Goal: Task Accomplishment & Management: Use online tool/utility

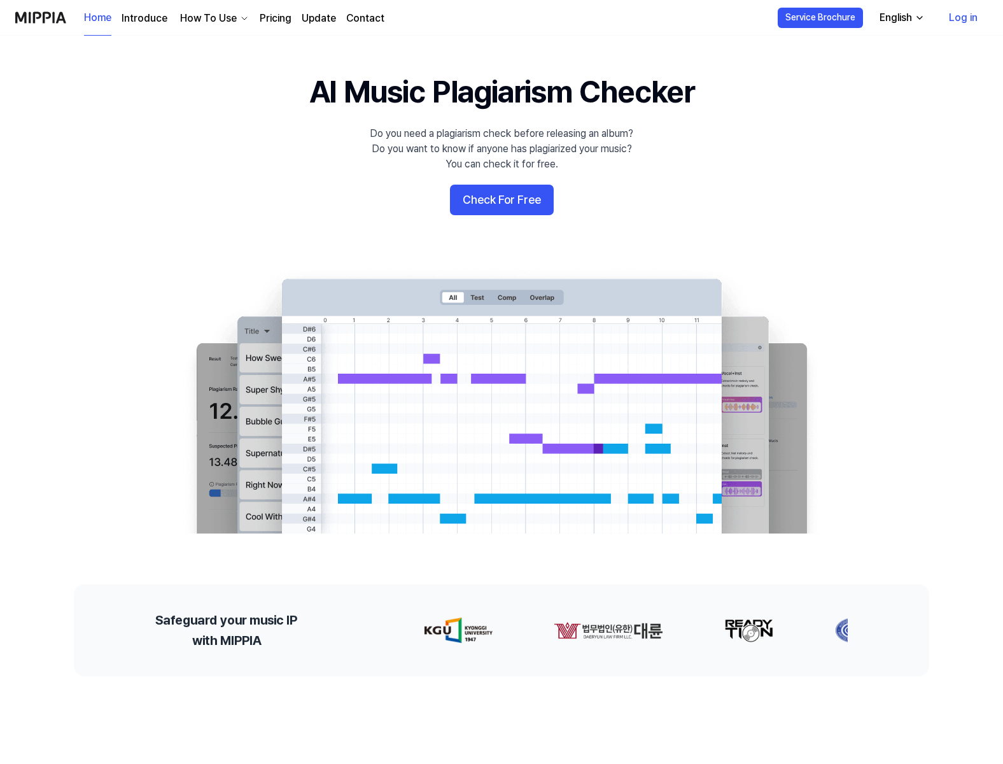
scroll to position [32, 0]
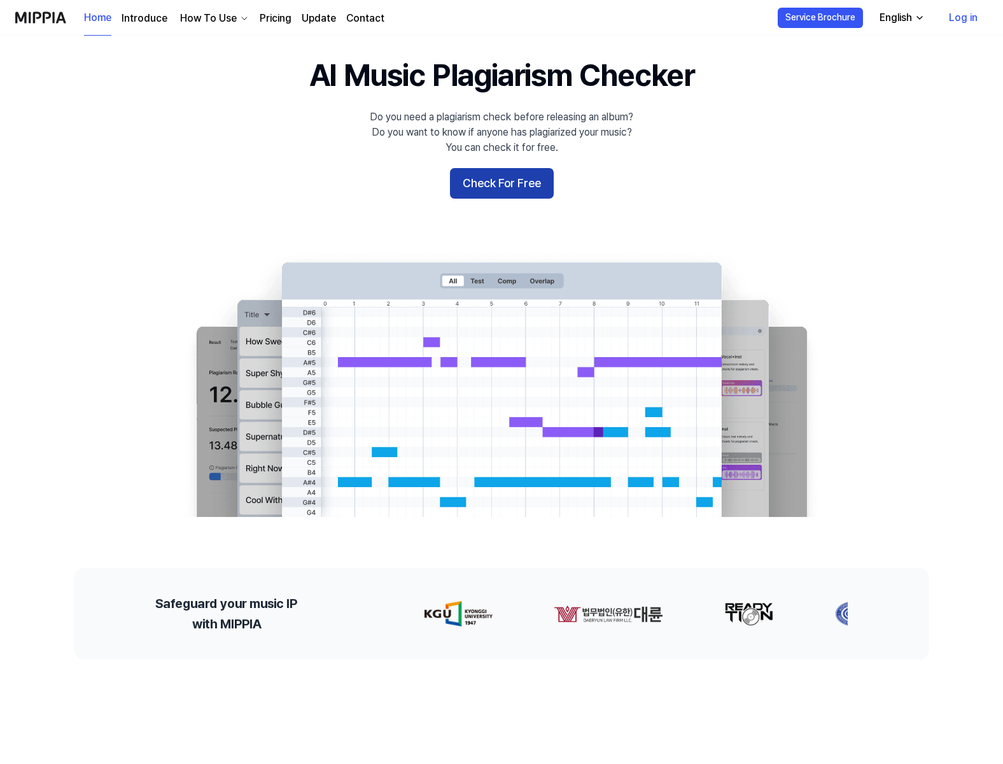
click at [513, 182] on button "Check For Free" at bounding box center [502, 183] width 104 height 31
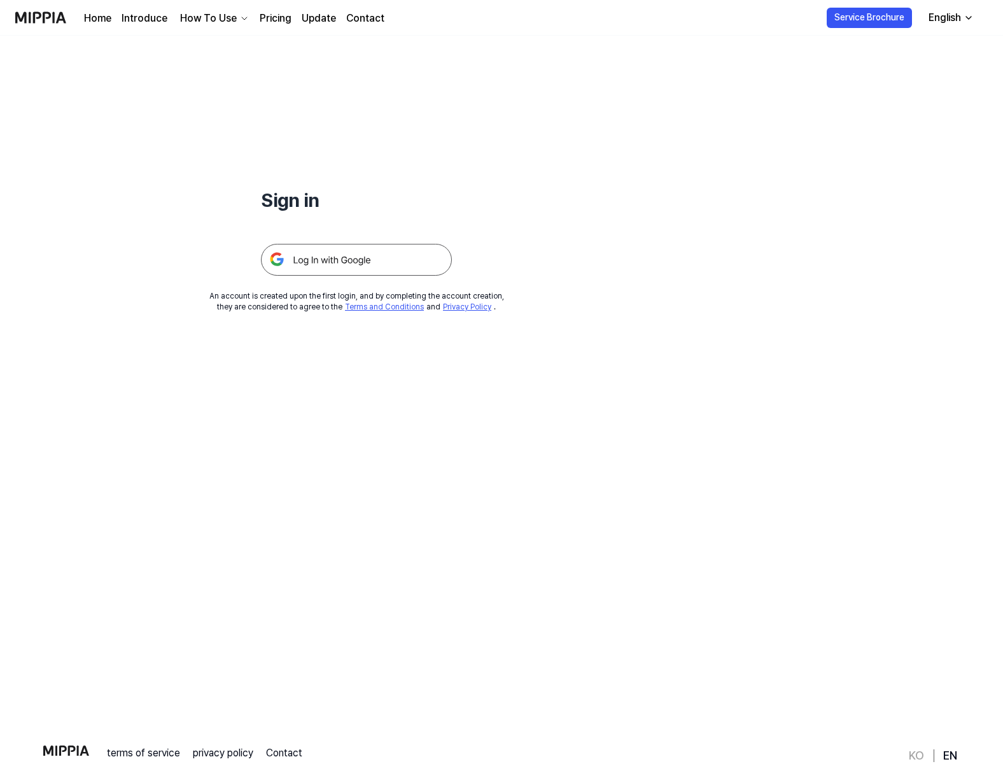
click at [276, 17] on link "Pricing" at bounding box center [276, 18] width 32 height 15
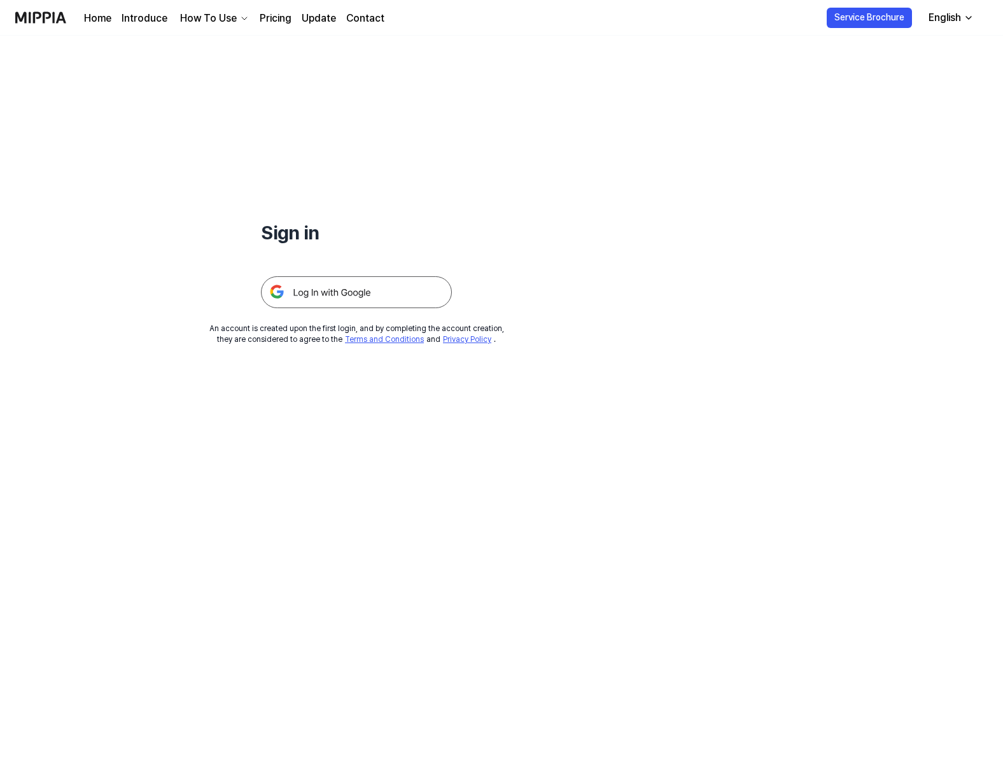
scroll to position [32, 0]
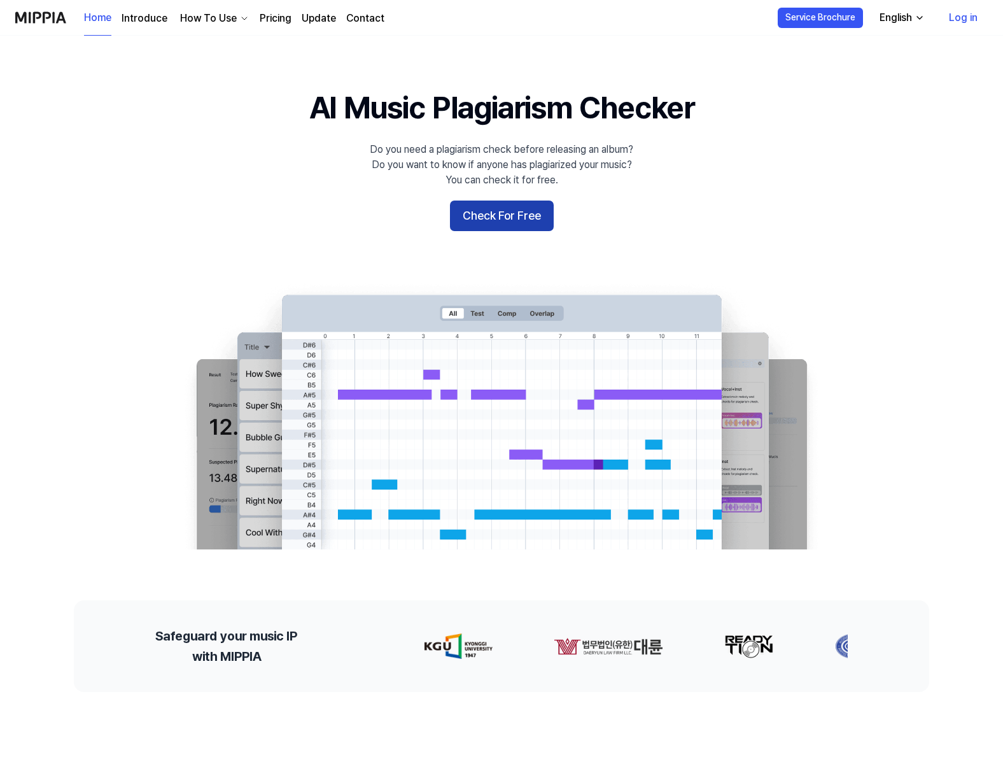
click at [484, 219] on button "Check For Free" at bounding box center [502, 215] width 104 height 31
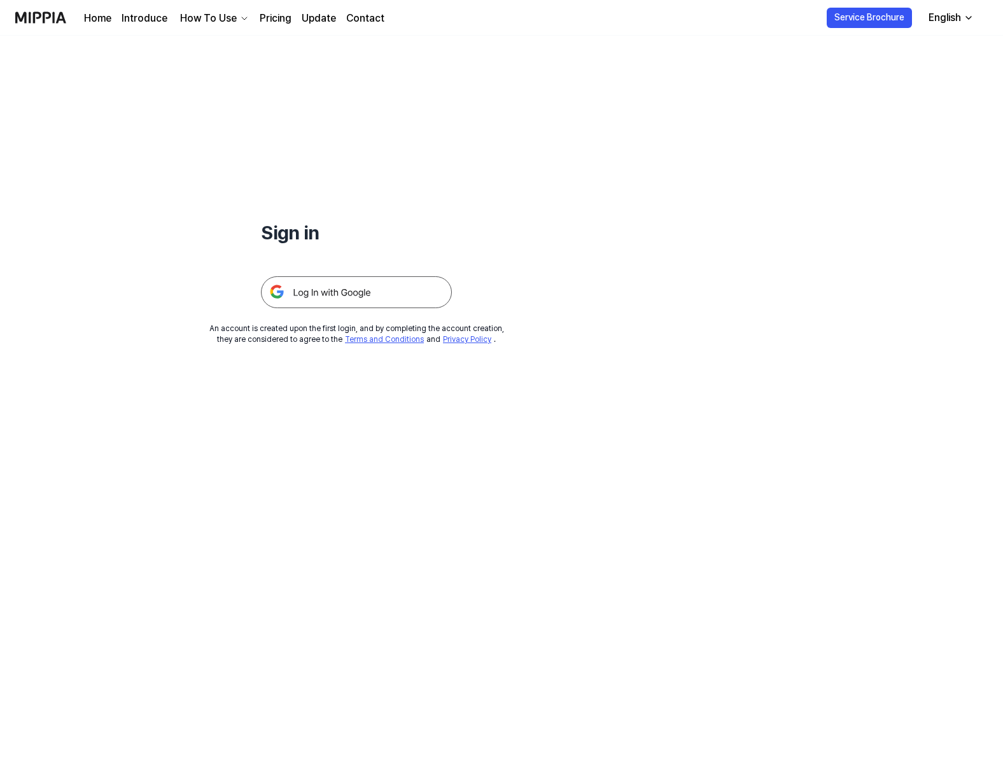
click at [389, 288] on img at bounding box center [356, 292] width 191 height 32
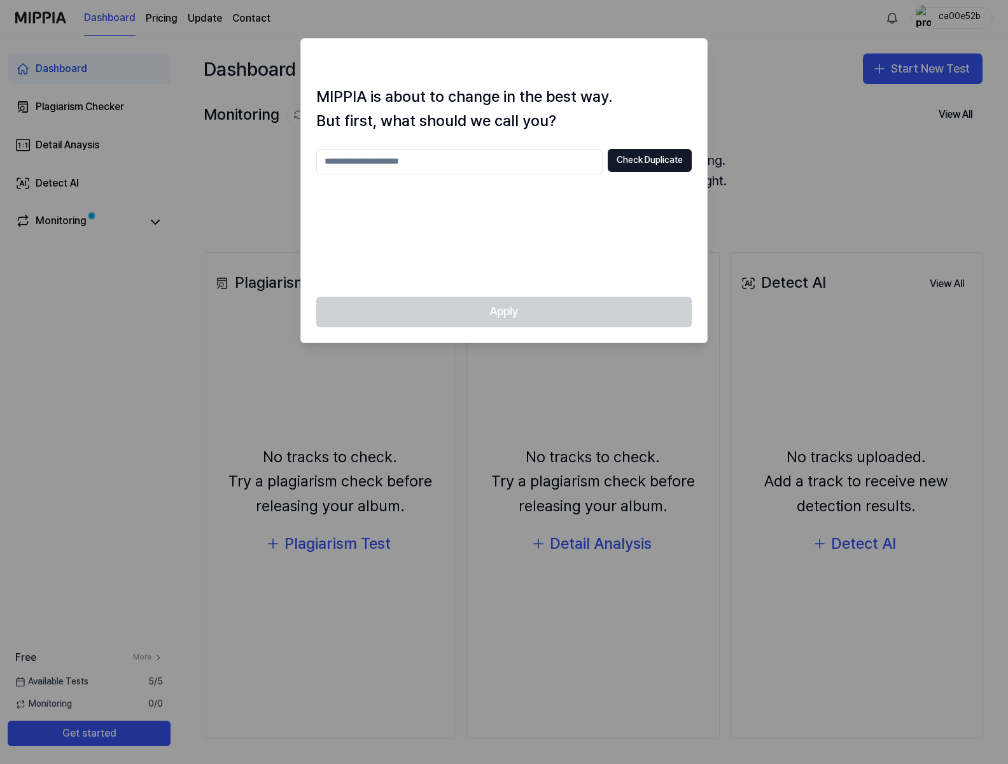
click at [465, 165] on input "text" at bounding box center [459, 161] width 286 height 25
type input "******"
click at [664, 158] on button "Check Duplicate" at bounding box center [650, 160] width 84 height 23
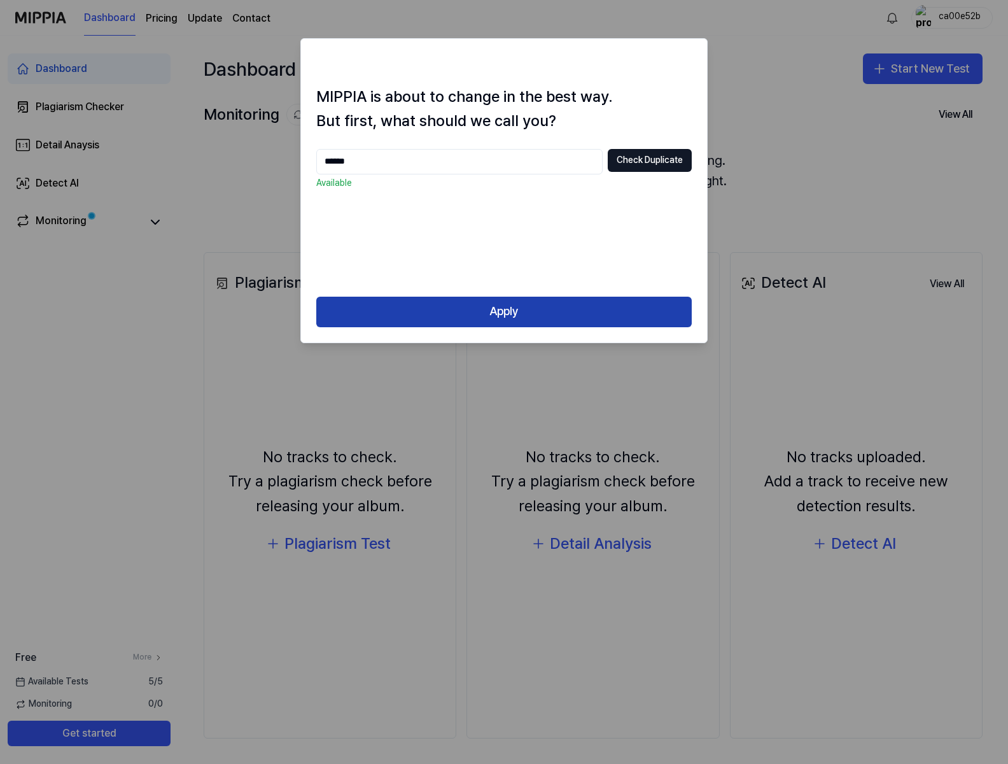
click at [556, 305] on button "Apply" at bounding box center [503, 312] width 375 height 31
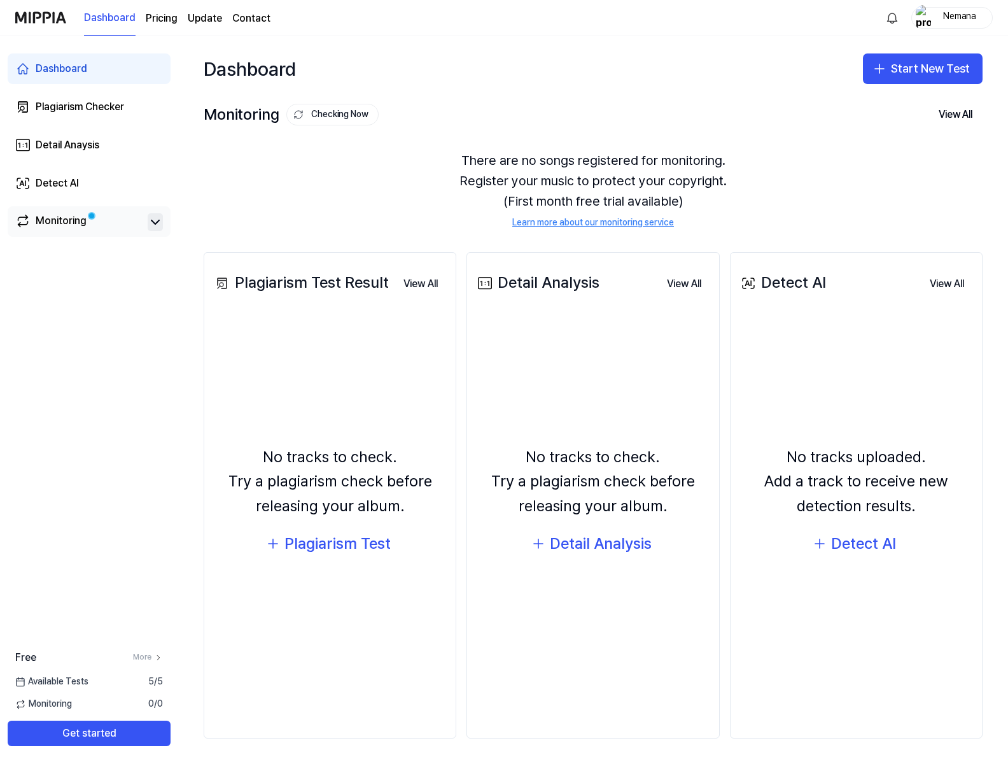
click at [160, 223] on icon at bounding box center [155, 221] width 15 height 15
click at [117, 224] on link "Monitoring" at bounding box center [78, 222] width 127 height 18
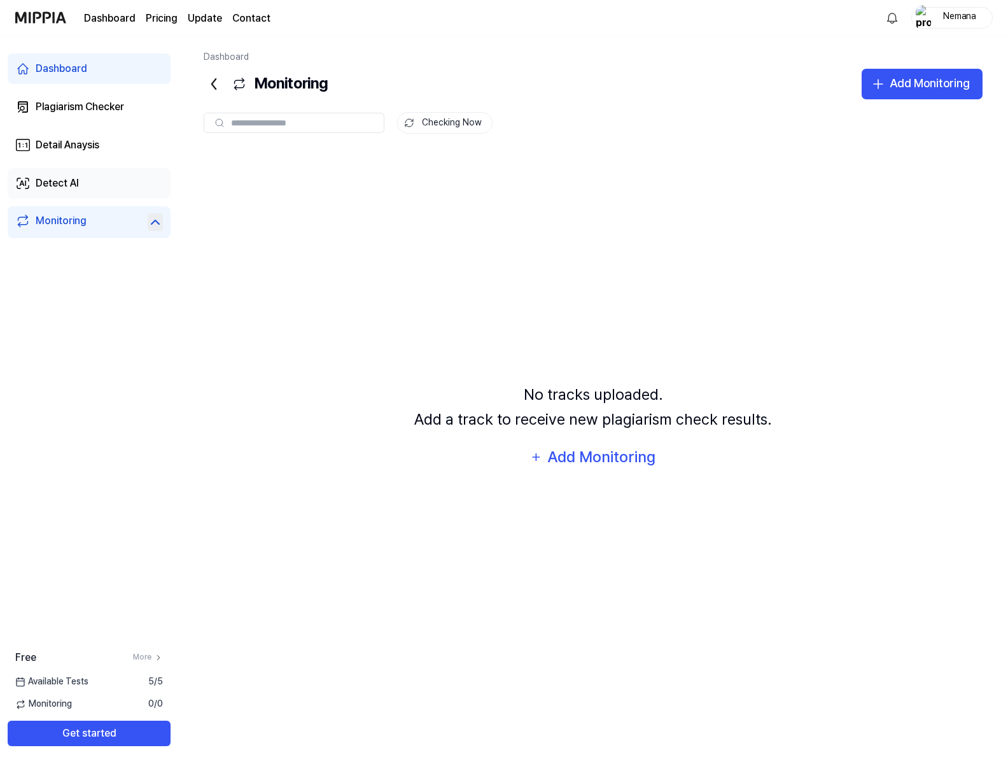
click at [68, 184] on div "Detect AI" at bounding box center [57, 183] width 43 height 15
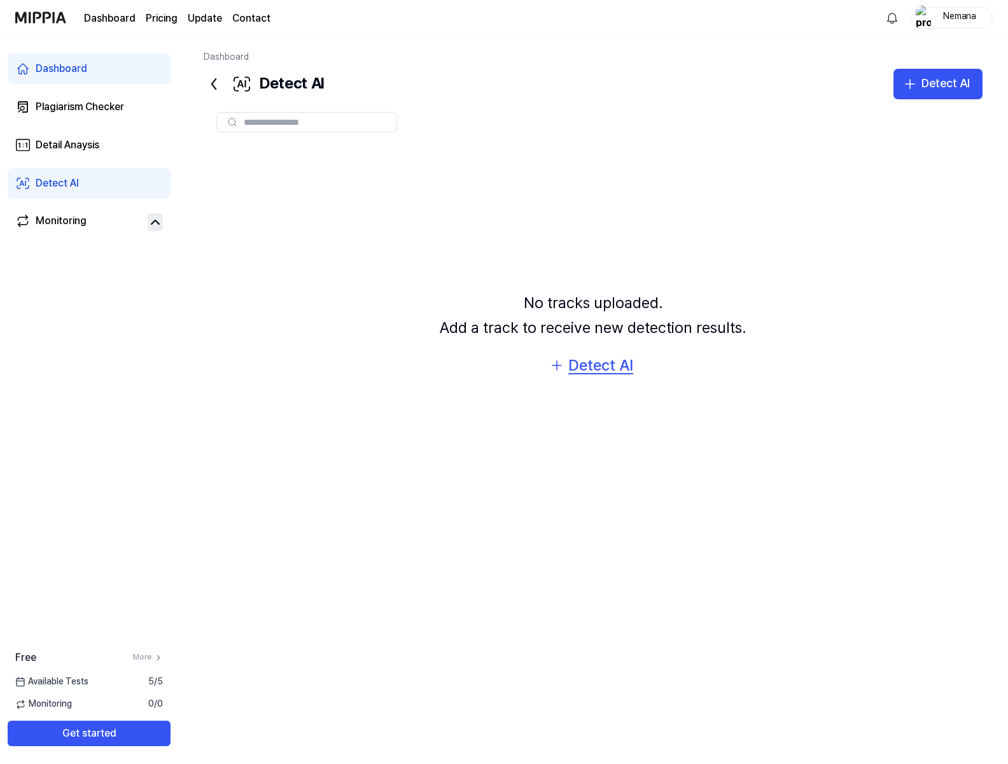
click at [592, 363] on div "Detect AI" at bounding box center [600, 365] width 65 height 24
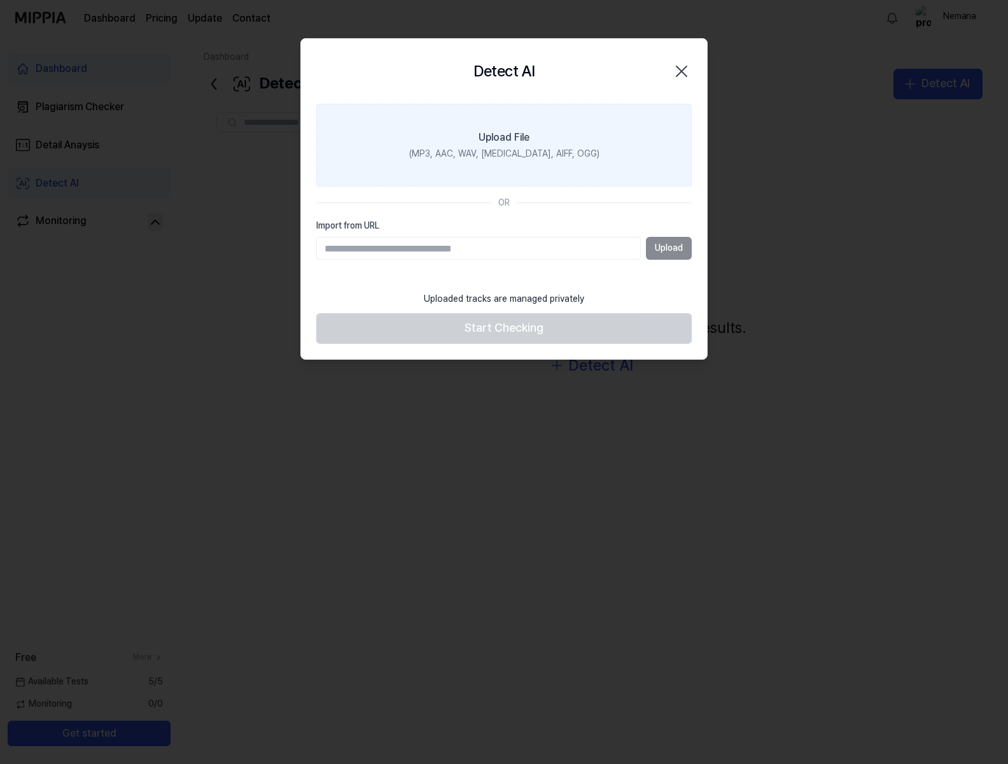
click at [533, 142] on label "Upload File (MP3, AAC, WAV, [MEDICAL_DATA], AIFF, OGG)" at bounding box center [503, 145] width 375 height 83
click at [0, 0] on input "Upload File (MP3, AAC, WAV, [MEDICAL_DATA], AIFF, OGG)" at bounding box center [0, 0] width 0 height 0
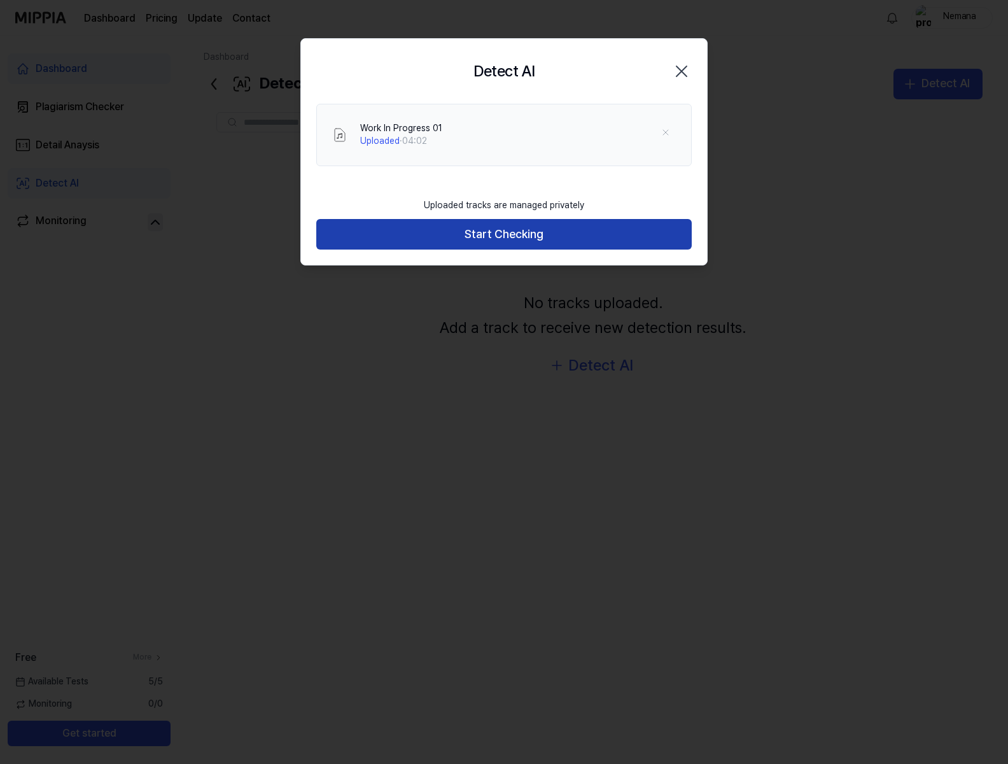
click at [598, 229] on button "Start Checking" at bounding box center [503, 234] width 375 height 31
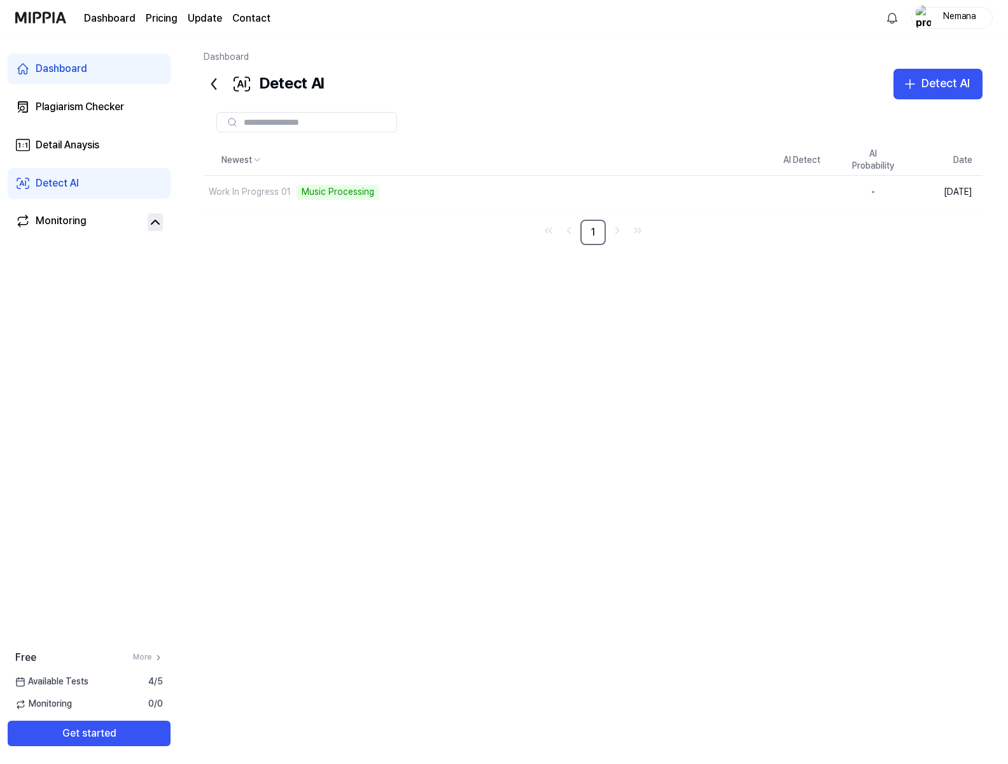
click at [438, 150] on th "Newest" at bounding box center [485, 160] width 563 height 31
click at [271, 192] on div "Work In Progress 01" at bounding box center [250, 193] width 82 height 13
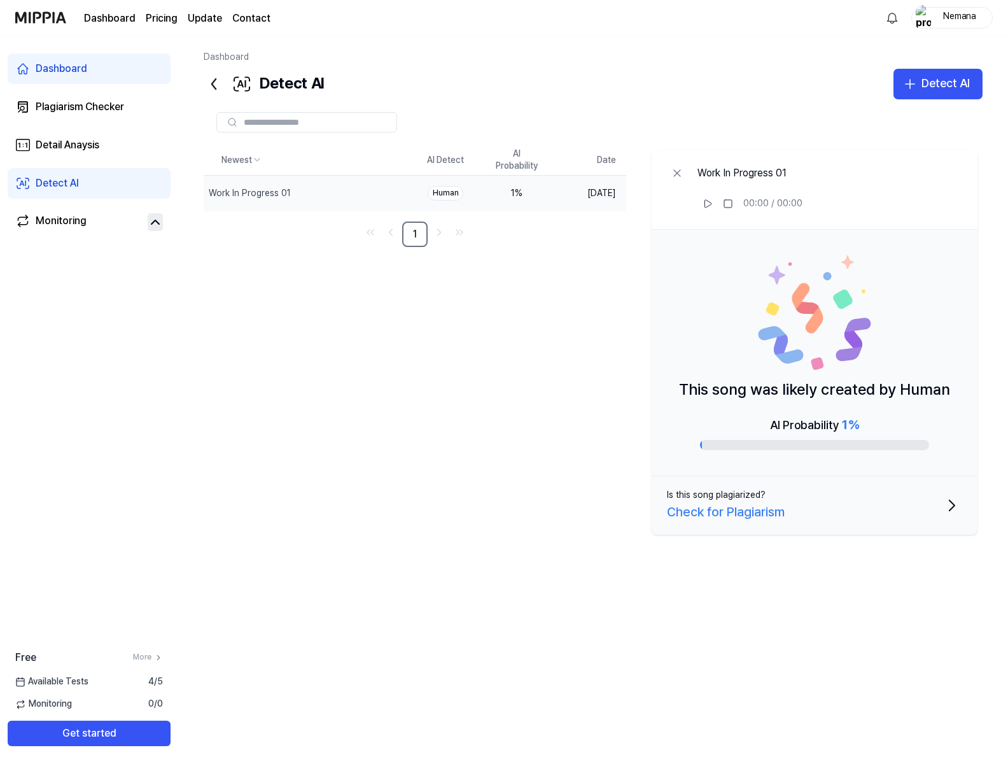
click at [787, 508] on button "Is this song plagiarized? Check for Plagiarism" at bounding box center [815, 505] width 326 height 59
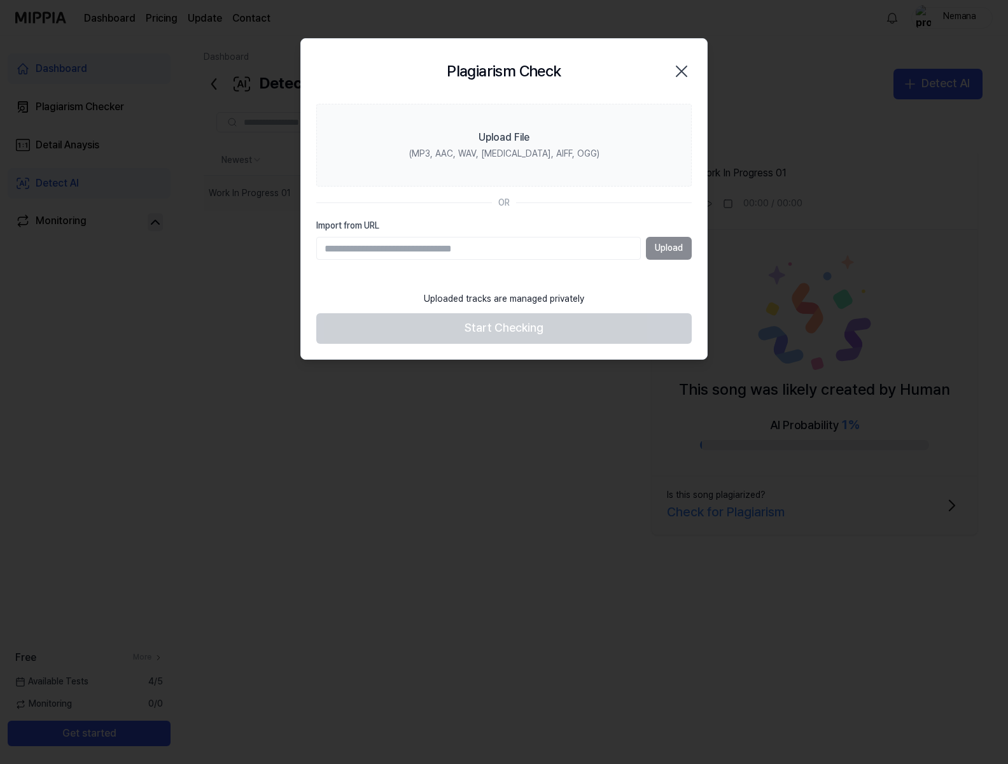
click at [684, 74] on icon "button" at bounding box center [681, 71] width 10 height 10
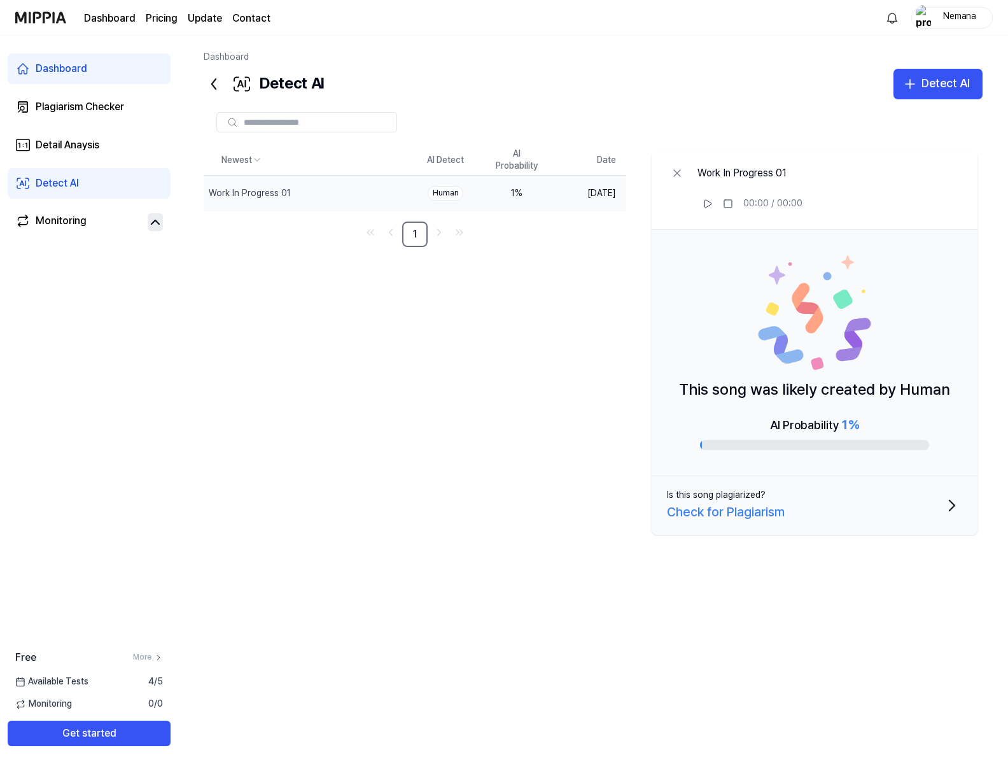
click at [418, 311] on div "Newest AI Detect AI Probability Date Work In Progress 01 Delete Human 1 % [DATE…" at bounding box center [593, 393] width 779 height 496
click at [671, 171] on icon at bounding box center [677, 173] width 13 height 13
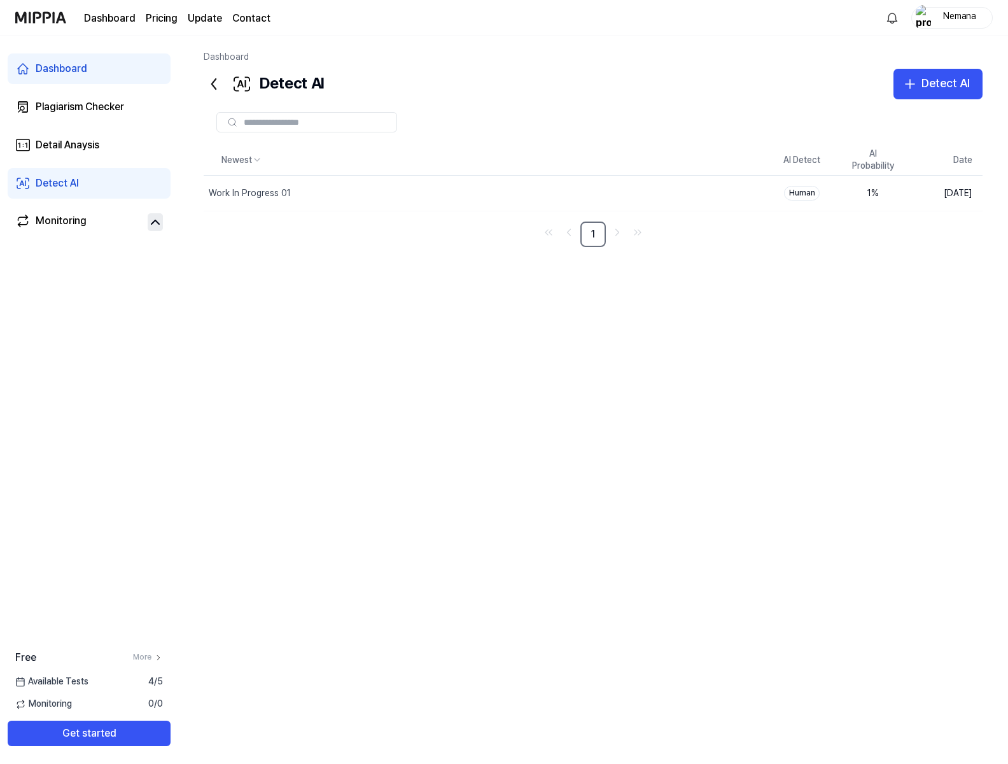
click at [437, 315] on div "Newest AI Detect AI Probability Date Work In Progress 01 Delete Human 1 % [DATE…" at bounding box center [593, 393] width 779 height 496
click at [93, 136] on link "Detail Anaysis" at bounding box center [89, 145] width 163 height 31
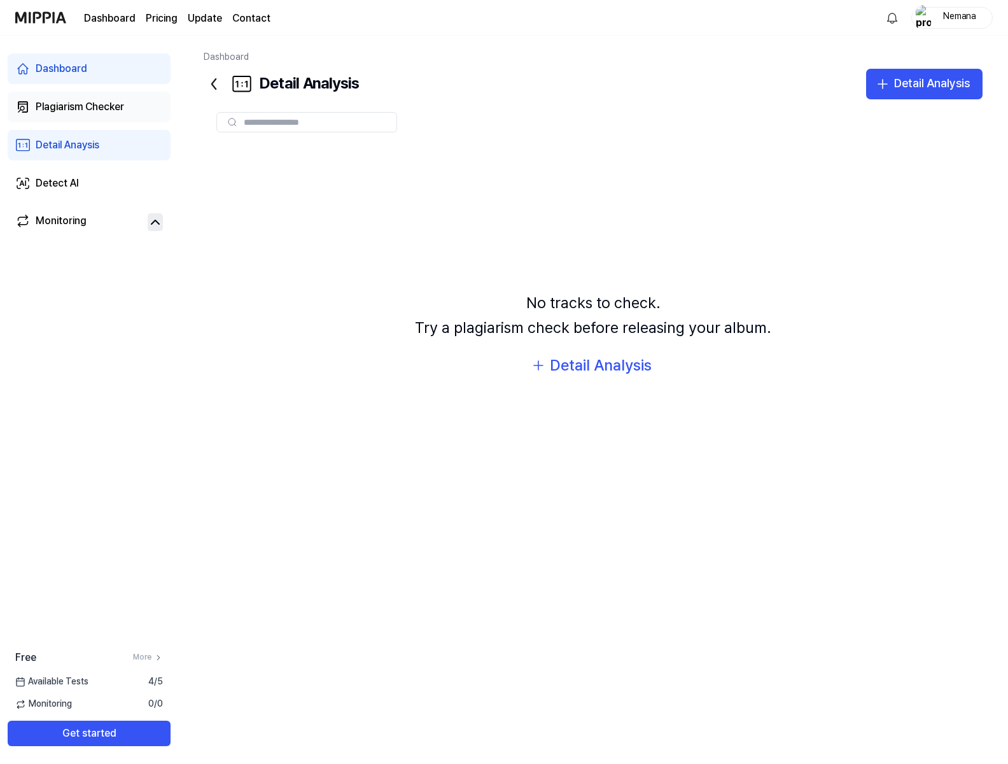
click at [85, 115] on link "Plagiarism Checker" at bounding box center [89, 107] width 163 height 31
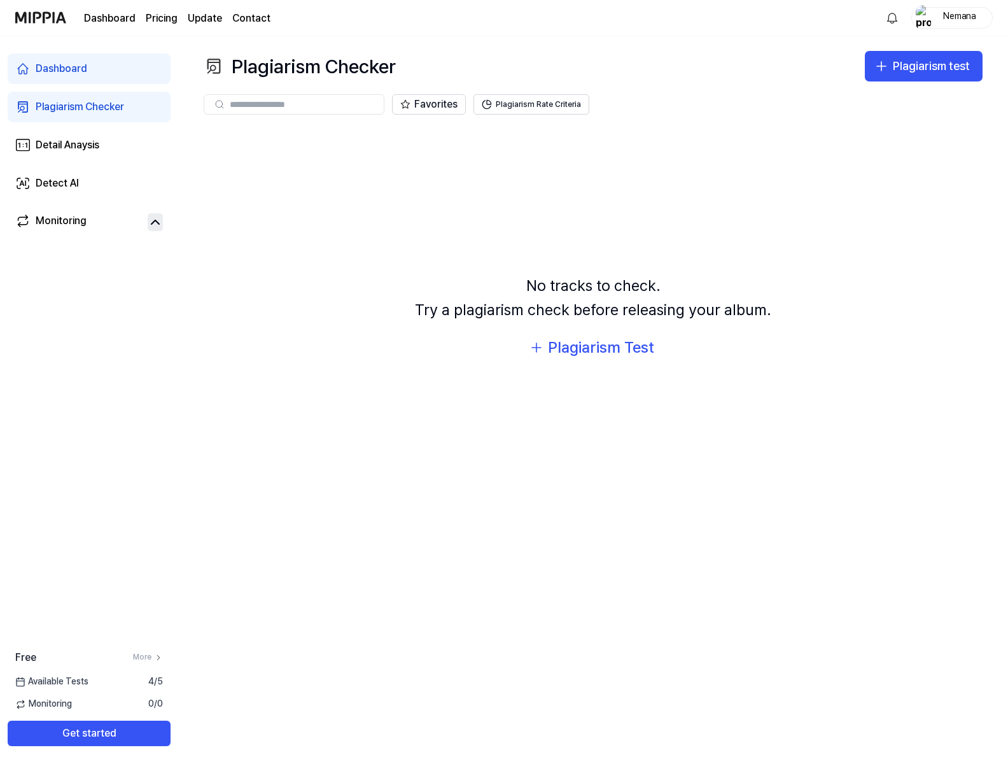
click at [87, 108] on div "Plagiarism Checker" at bounding box center [80, 106] width 88 height 15
click at [575, 352] on div "Plagiarism Test" at bounding box center [601, 347] width 106 height 24
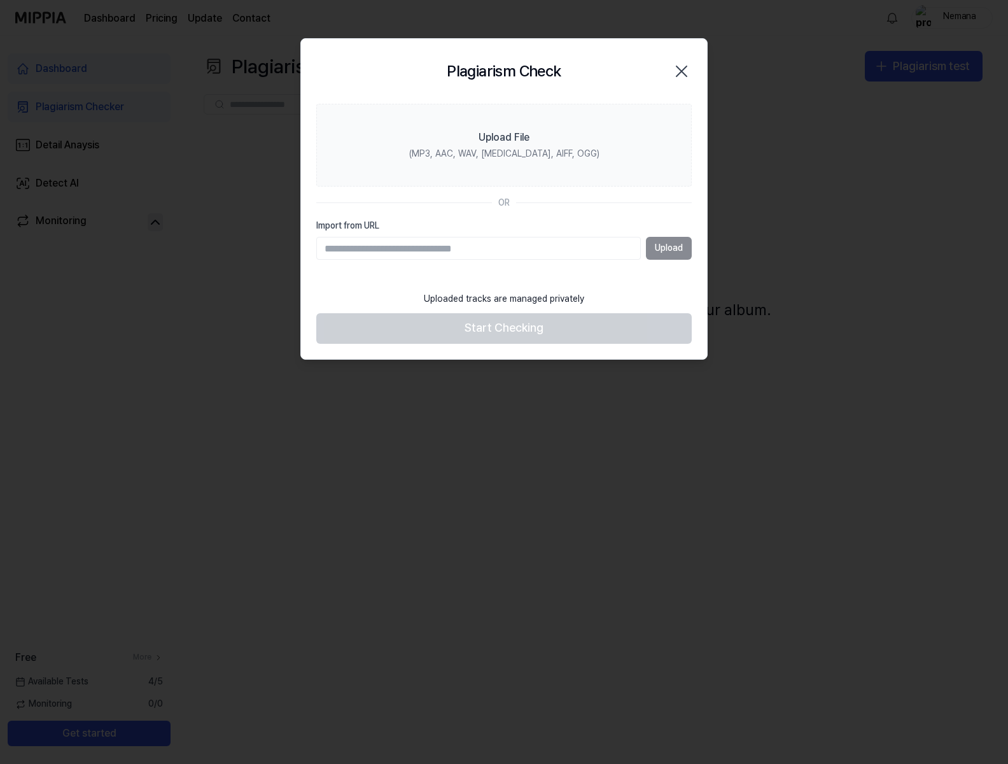
click at [671, 251] on div "Upload" at bounding box center [503, 248] width 375 height 23
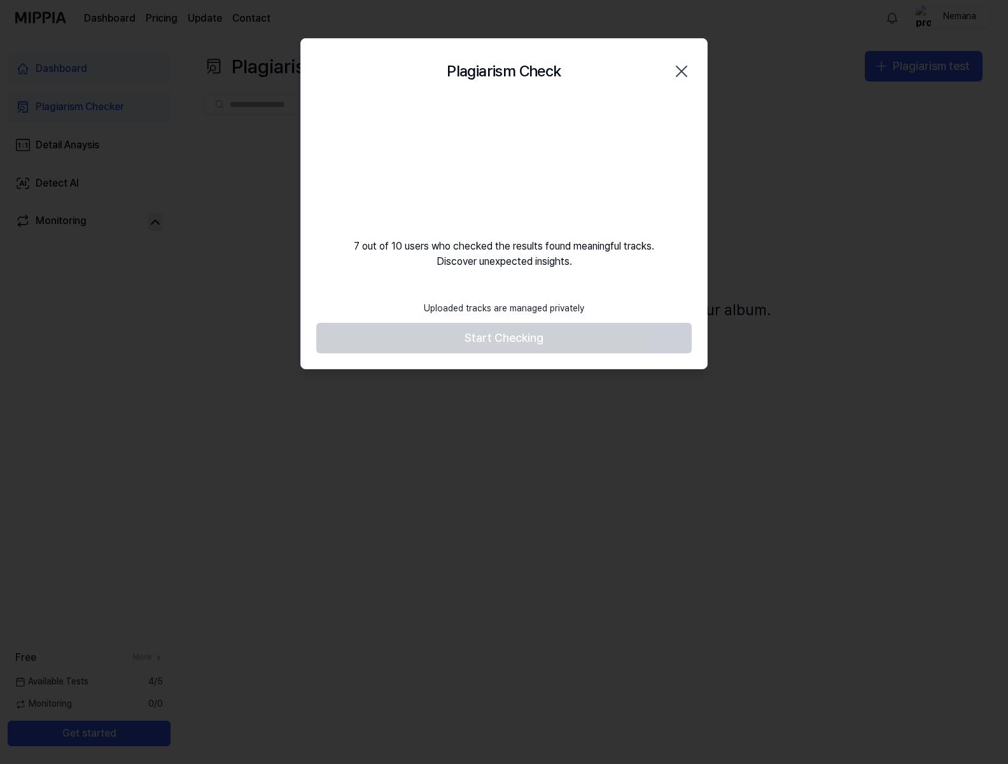
click at [624, 173] on div "7 out of 10 users who checked the results found meaningful tracks. Discover une…" at bounding box center [504, 186] width 406 height 165
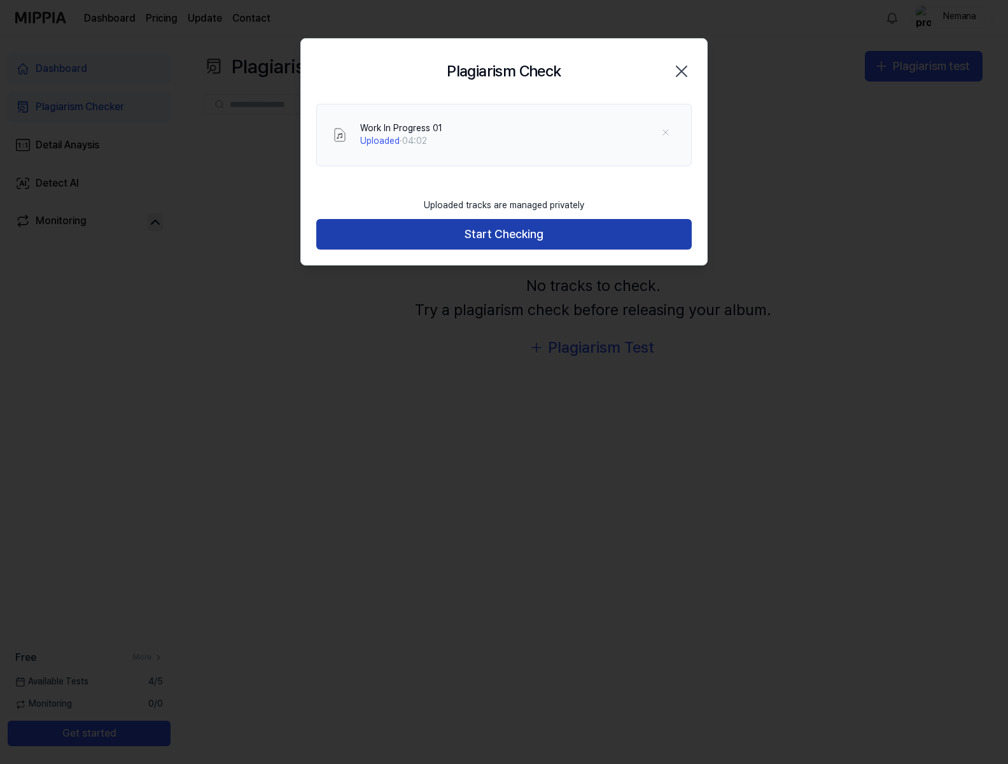
click at [557, 237] on button "Start Checking" at bounding box center [503, 234] width 375 height 31
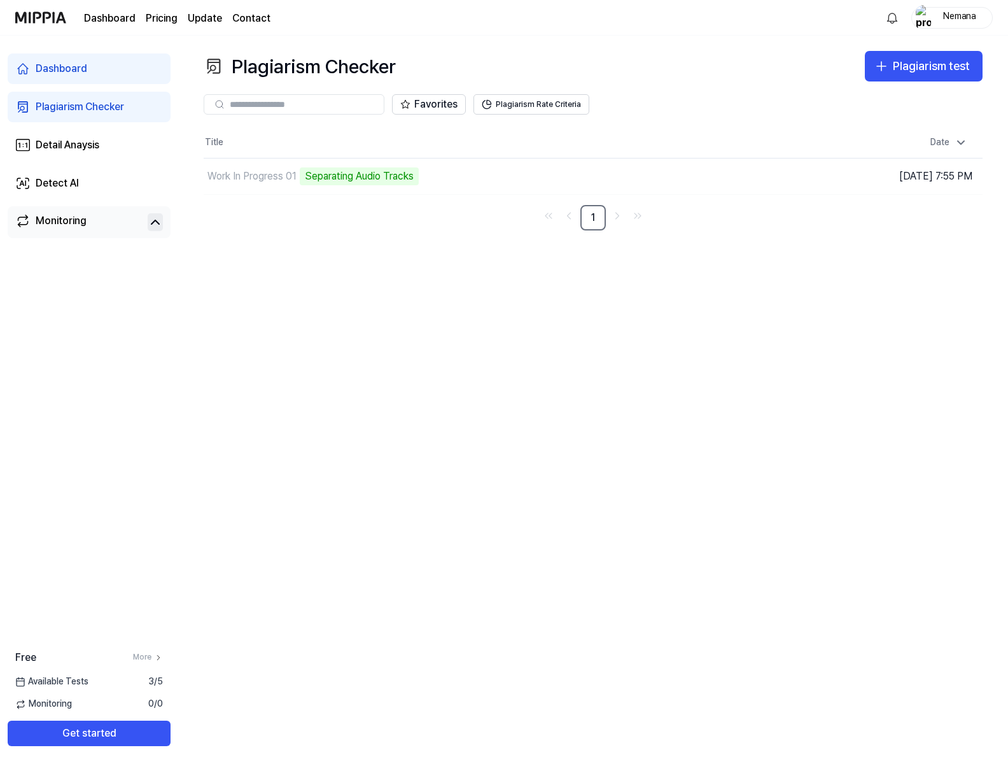
click at [123, 220] on link "Monitoring" at bounding box center [78, 222] width 127 height 18
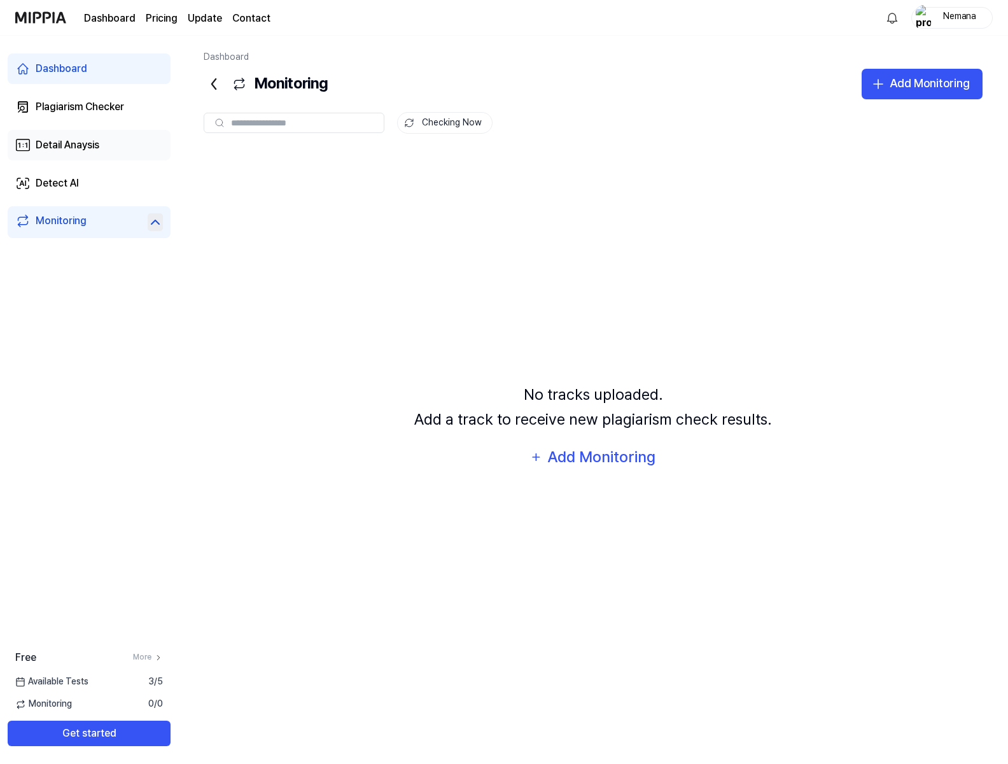
click at [90, 141] on div "Detail Anaysis" at bounding box center [68, 144] width 64 height 15
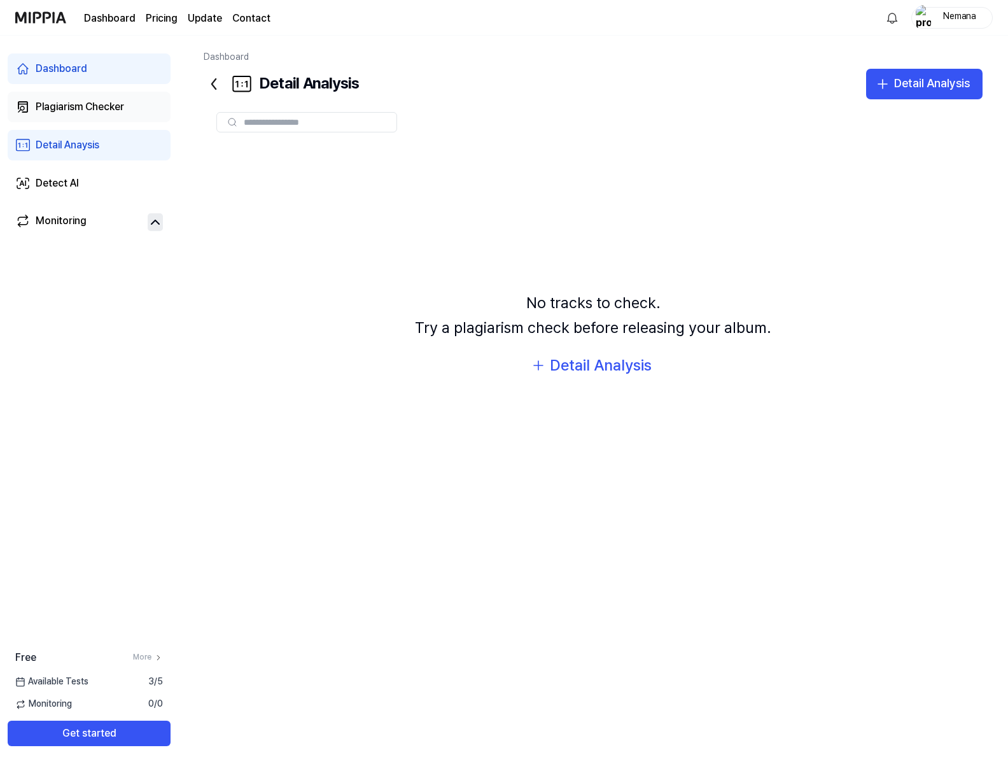
click at [102, 105] on div "Plagiarism Checker" at bounding box center [80, 106] width 88 height 15
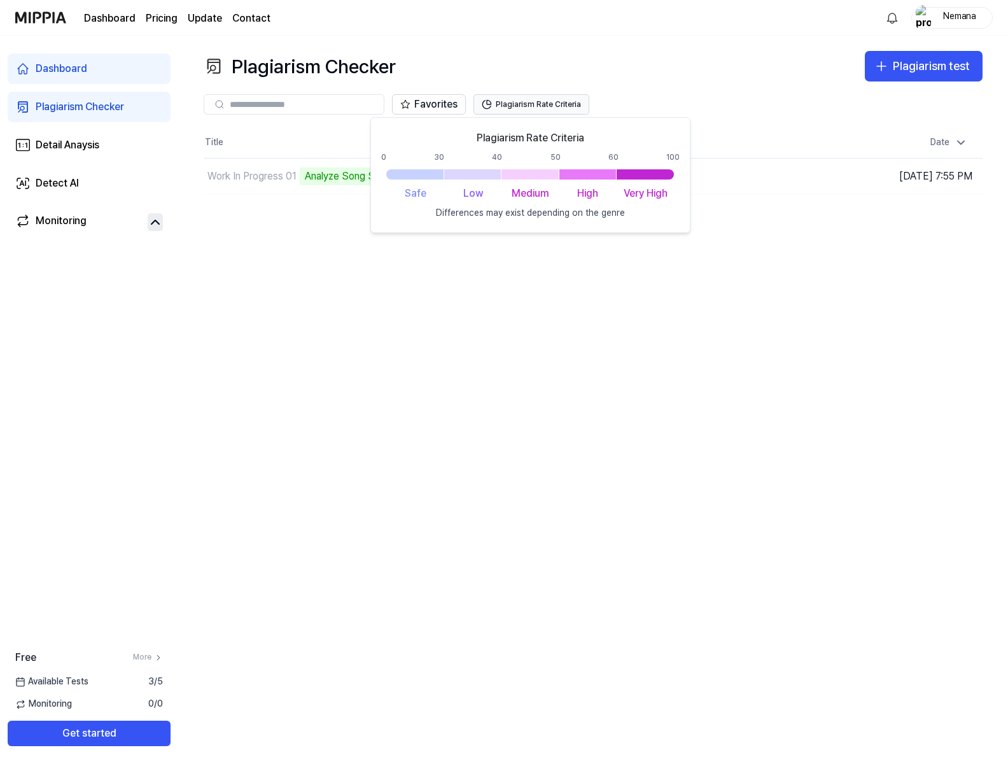
click at [548, 106] on button "Plagiarism Rate Criteria" at bounding box center [531, 104] width 116 height 20
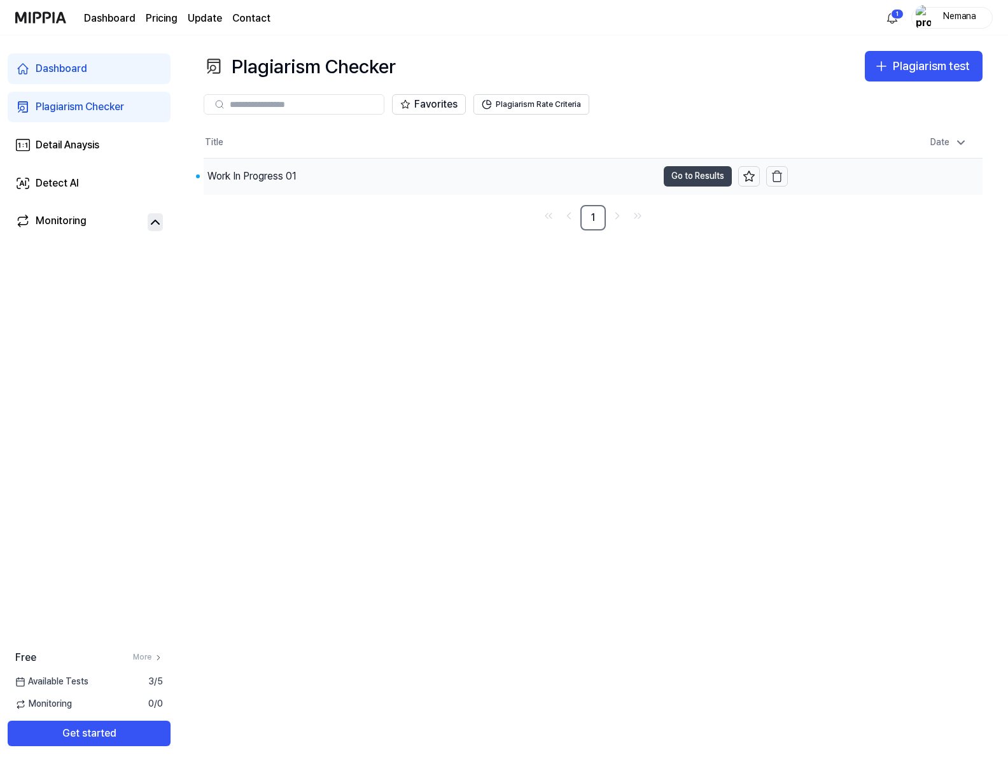
click at [690, 179] on button "Go to Results" at bounding box center [698, 176] width 68 height 20
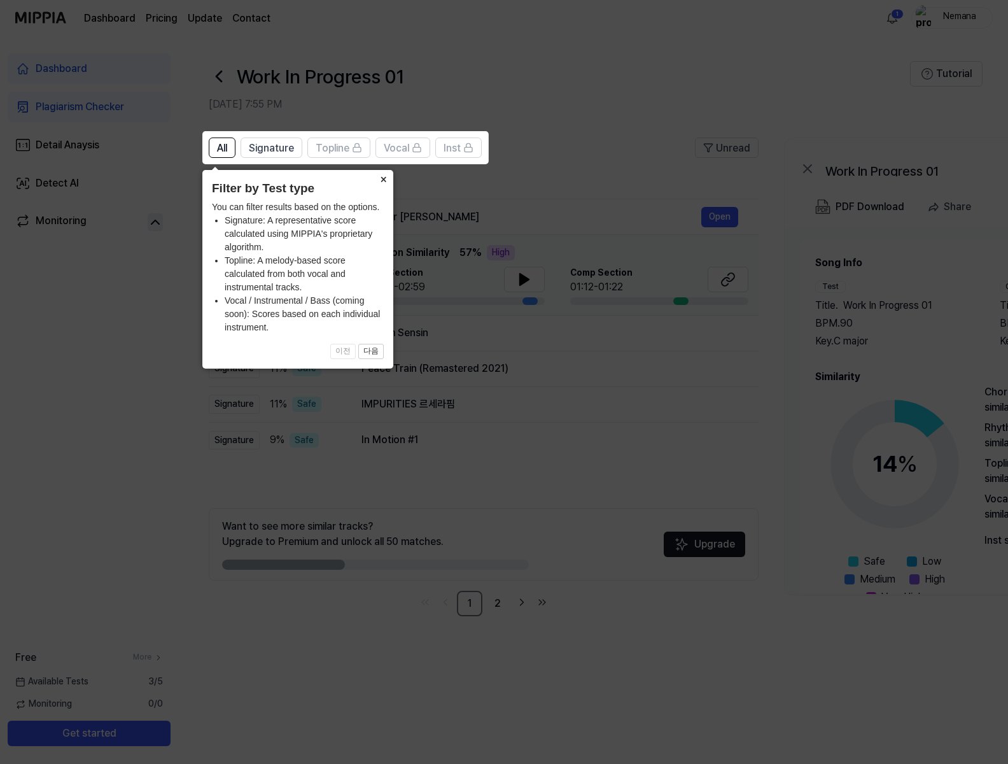
click at [385, 179] on button "×" at bounding box center [383, 179] width 20 height 18
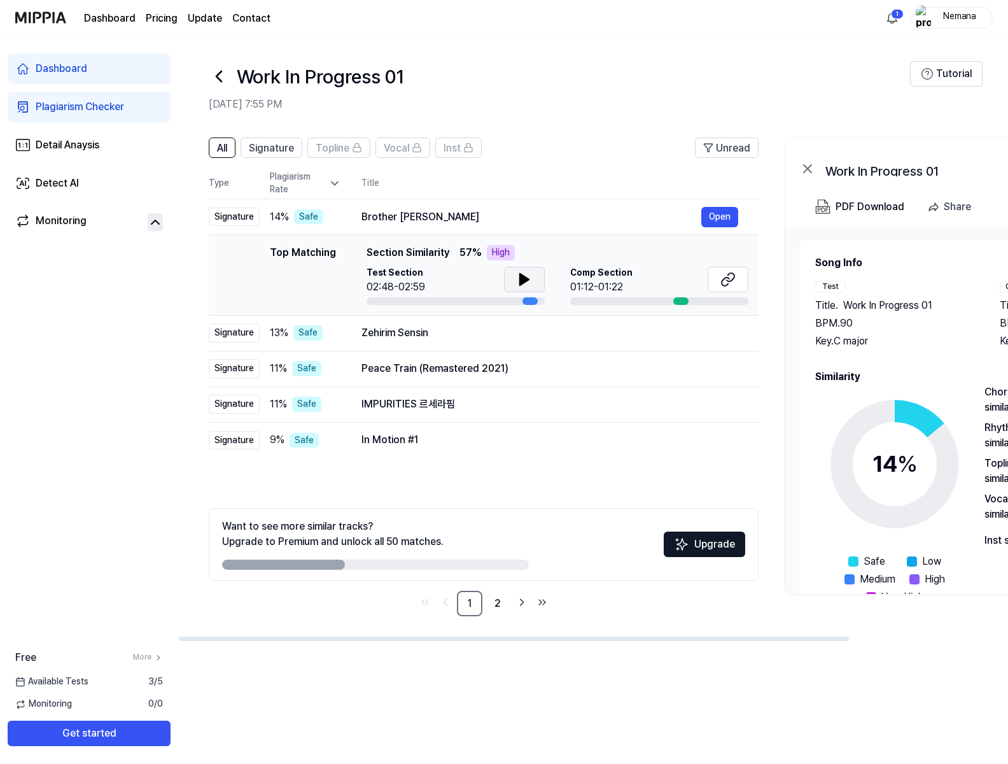
click at [521, 277] on icon at bounding box center [524, 279] width 9 height 11
click at [521, 277] on icon at bounding box center [522, 279] width 3 height 10
click at [498, 605] on link "2" at bounding box center [497, 603] width 25 height 25
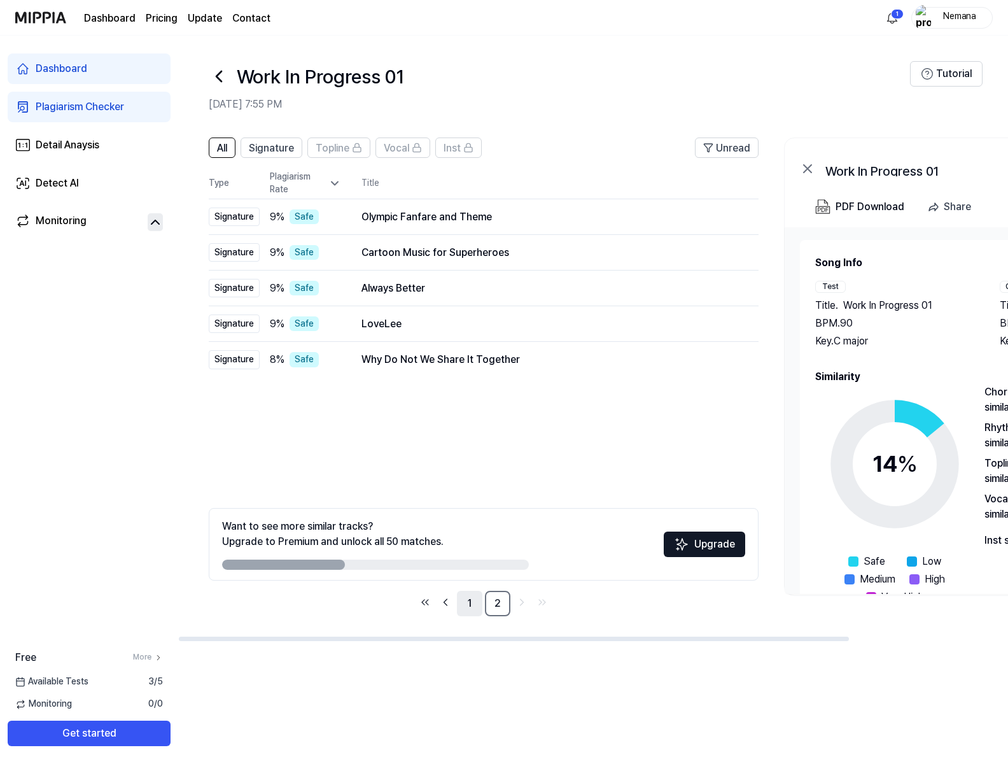
click at [468, 607] on link "1" at bounding box center [469, 603] width 25 height 25
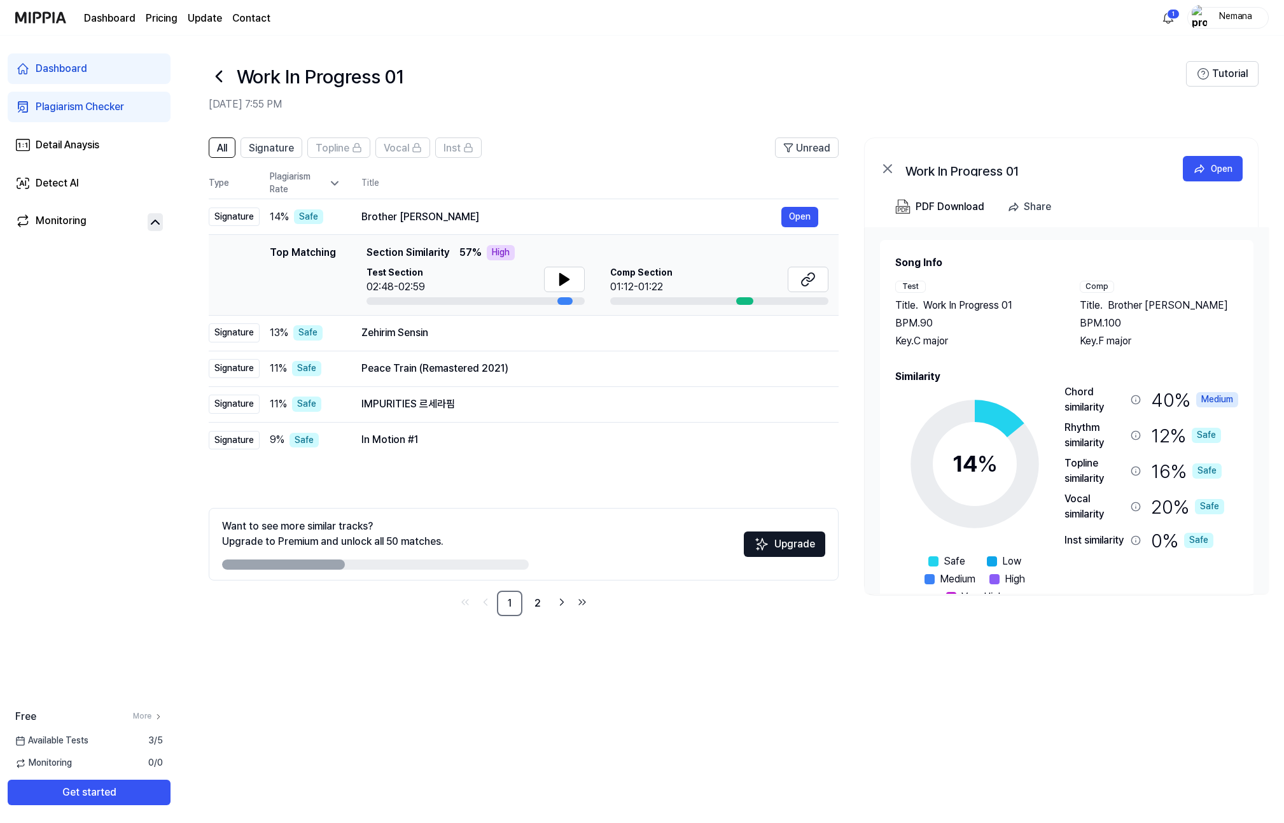
click at [703, 655] on div "All Signature Topline Vocal Inst Unread All Signature Topline Vocal Inst Type P…" at bounding box center [731, 474] width 1106 height 698
click at [813, 218] on button "Open" at bounding box center [799, 217] width 37 height 20
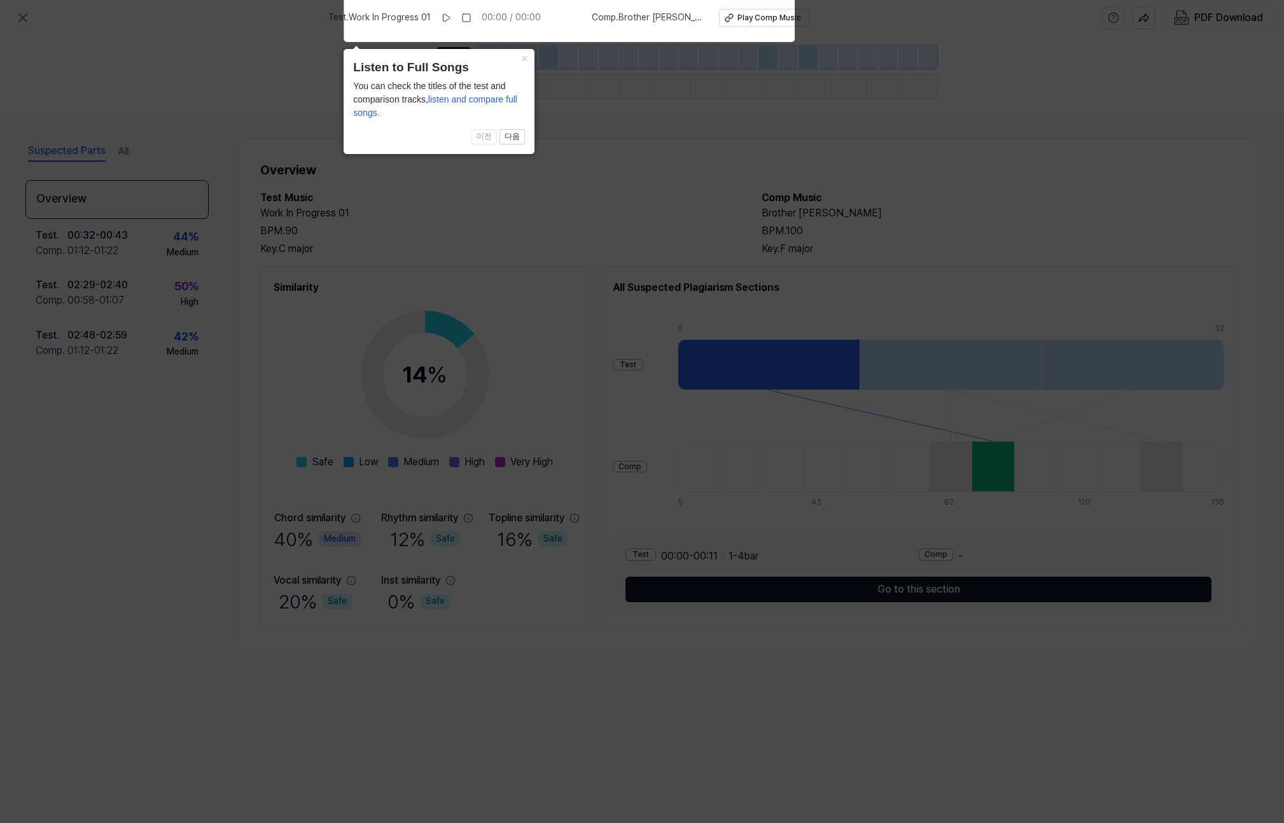
click at [624, 158] on icon at bounding box center [642, 408] width 1284 height 829
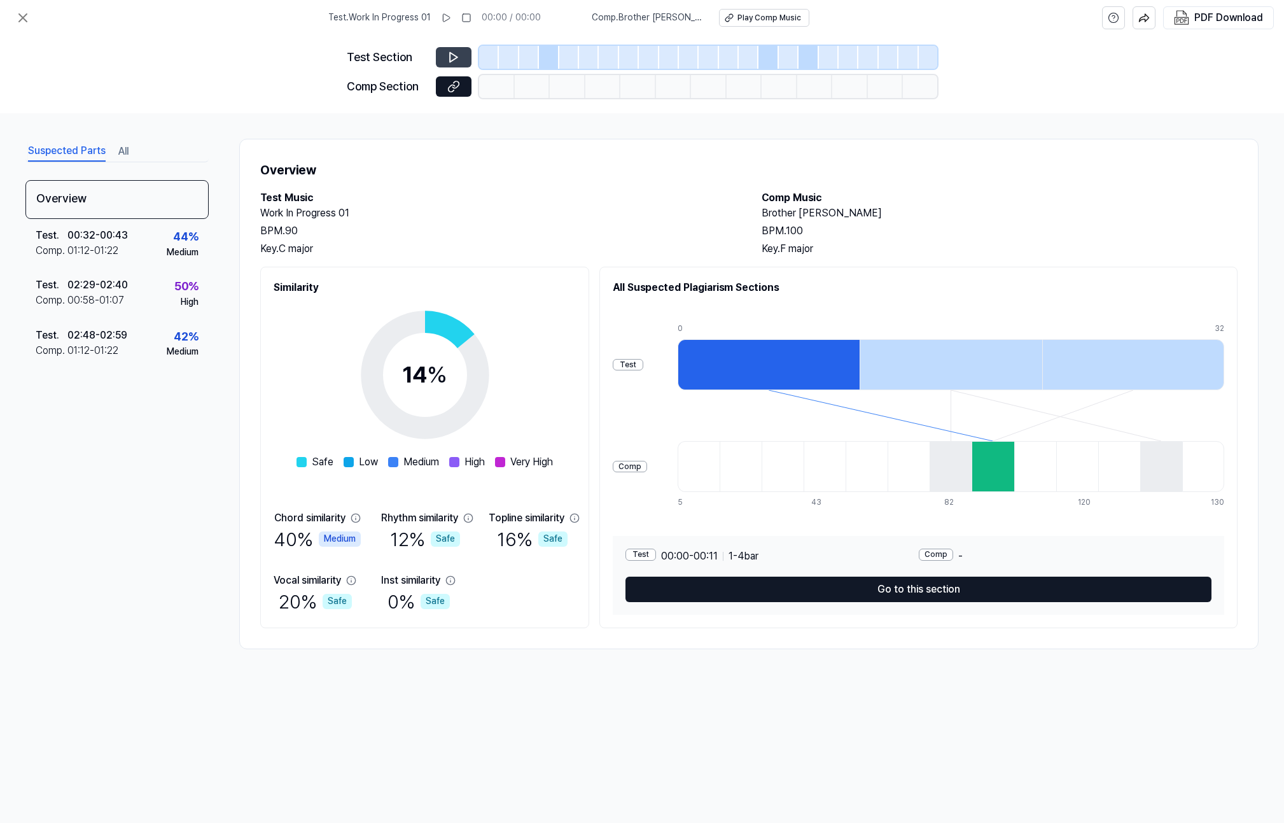
click at [459, 53] on icon at bounding box center [453, 57] width 13 height 13
click at [738, 18] on div "Play Comp Music" at bounding box center [770, 18] width 64 height 11
click at [172, 291] on div "Test . 02:29 - 02:40 Comp . 00:58 - 01:07 50 % High" at bounding box center [116, 294] width 183 height 50
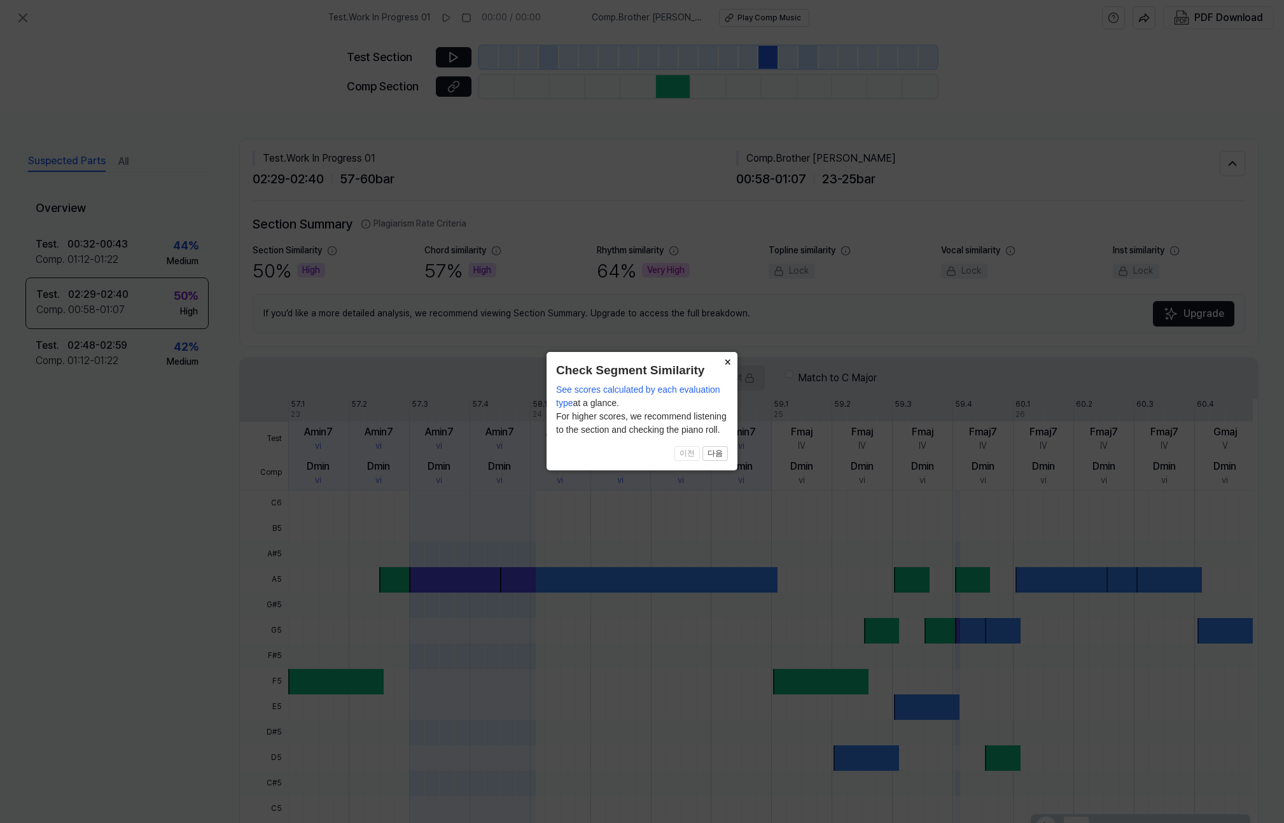
click at [722, 361] on button "×" at bounding box center [727, 361] width 20 height 18
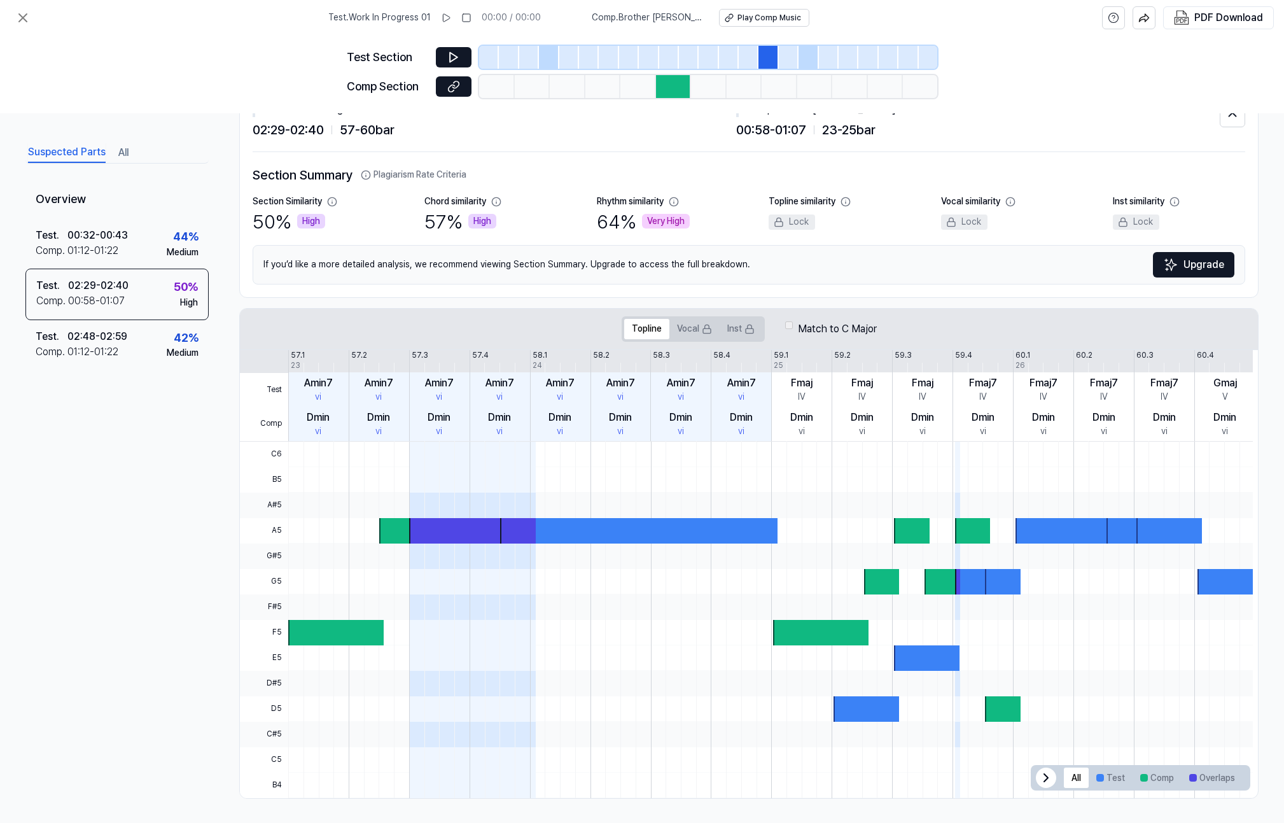
scroll to position [50, 0]
click at [311, 634] on div at bounding box center [335, 631] width 95 height 25
click at [400, 528] on div at bounding box center [457, 529] width 156 height 25
click at [472, 534] on div at bounding box center [456, 529] width 95 height 25
click at [690, 328] on button "Vocal" at bounding box center [694, 328] width 50 height 20
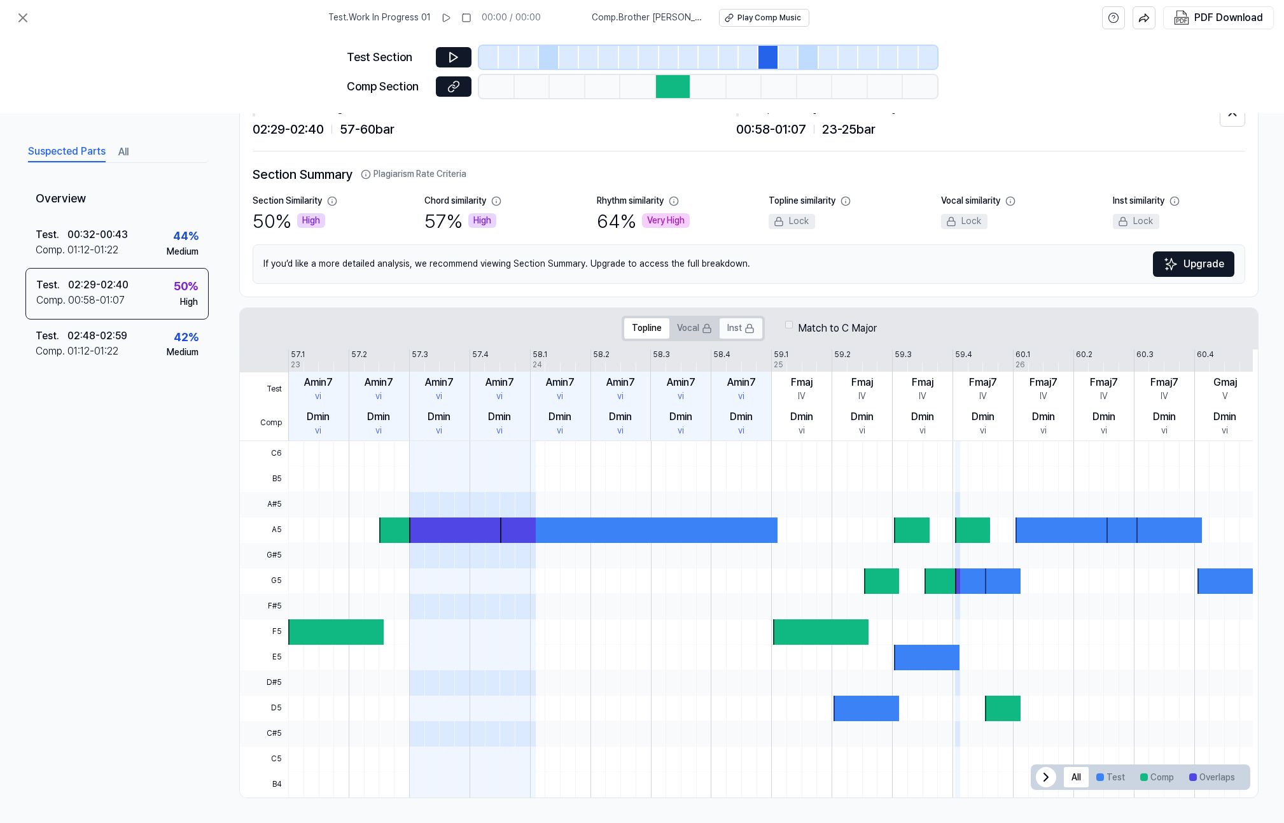
click at [745, 330] on icon at bounding box center [750, 328] width 10 height 10
